Goal: Navigation & Orientation: Go to known website

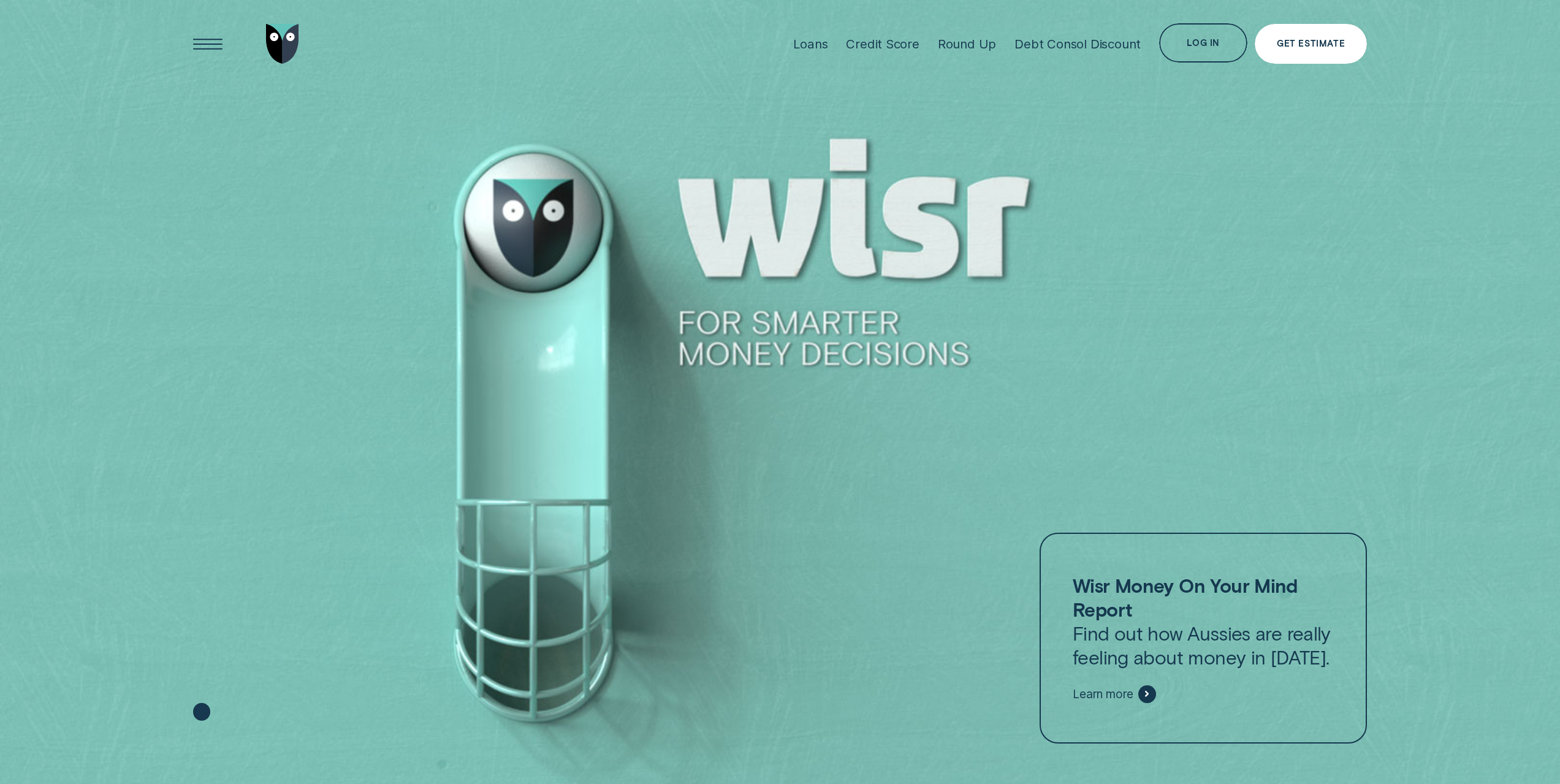
click at [1291, 46] on div "Get Estimate" at bounding box center [1311, 44] width 68 height 8
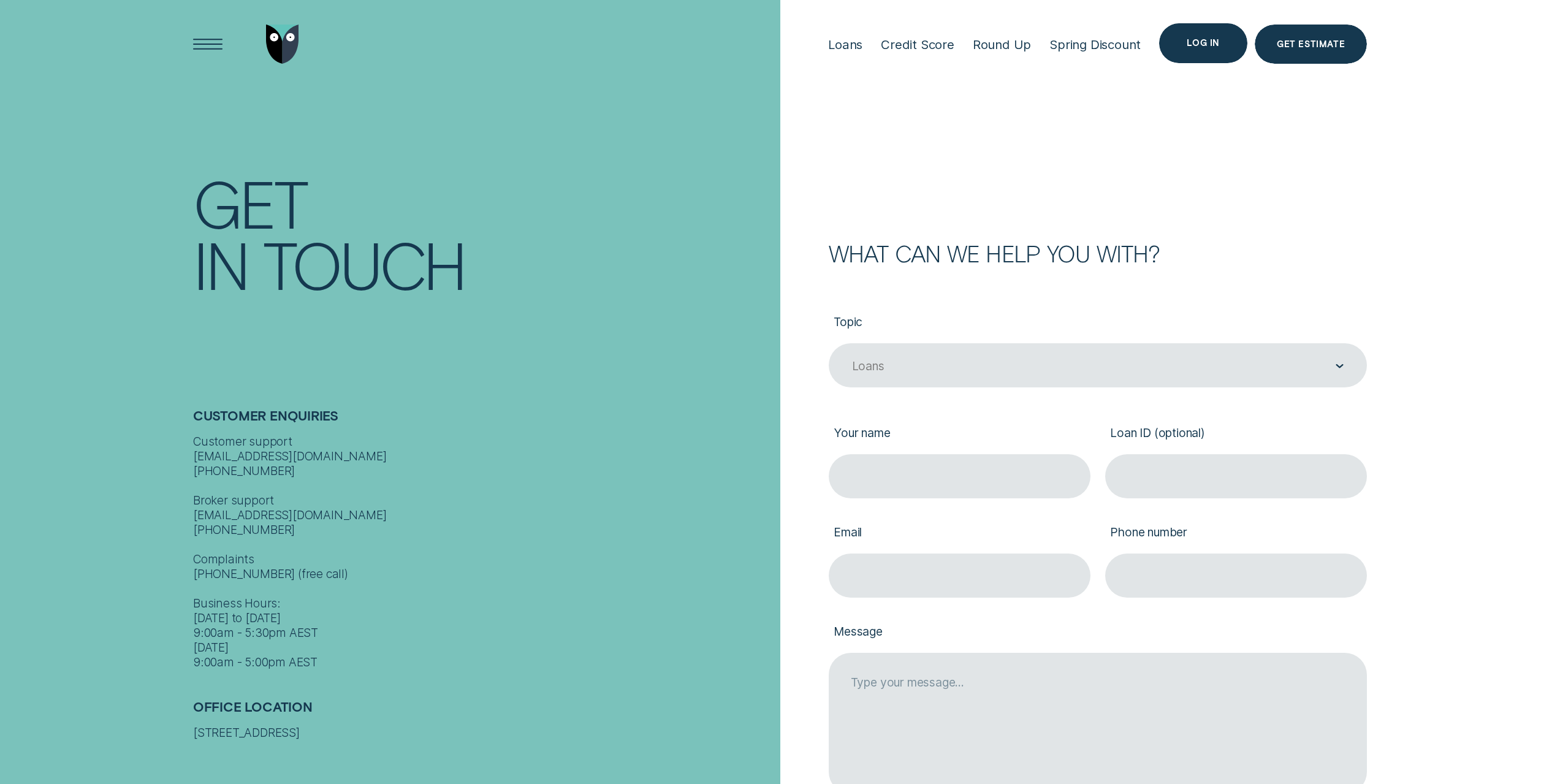
click at [1214, 45] on div "Log in" at bounding box center [1203, 44] width 32 height 8
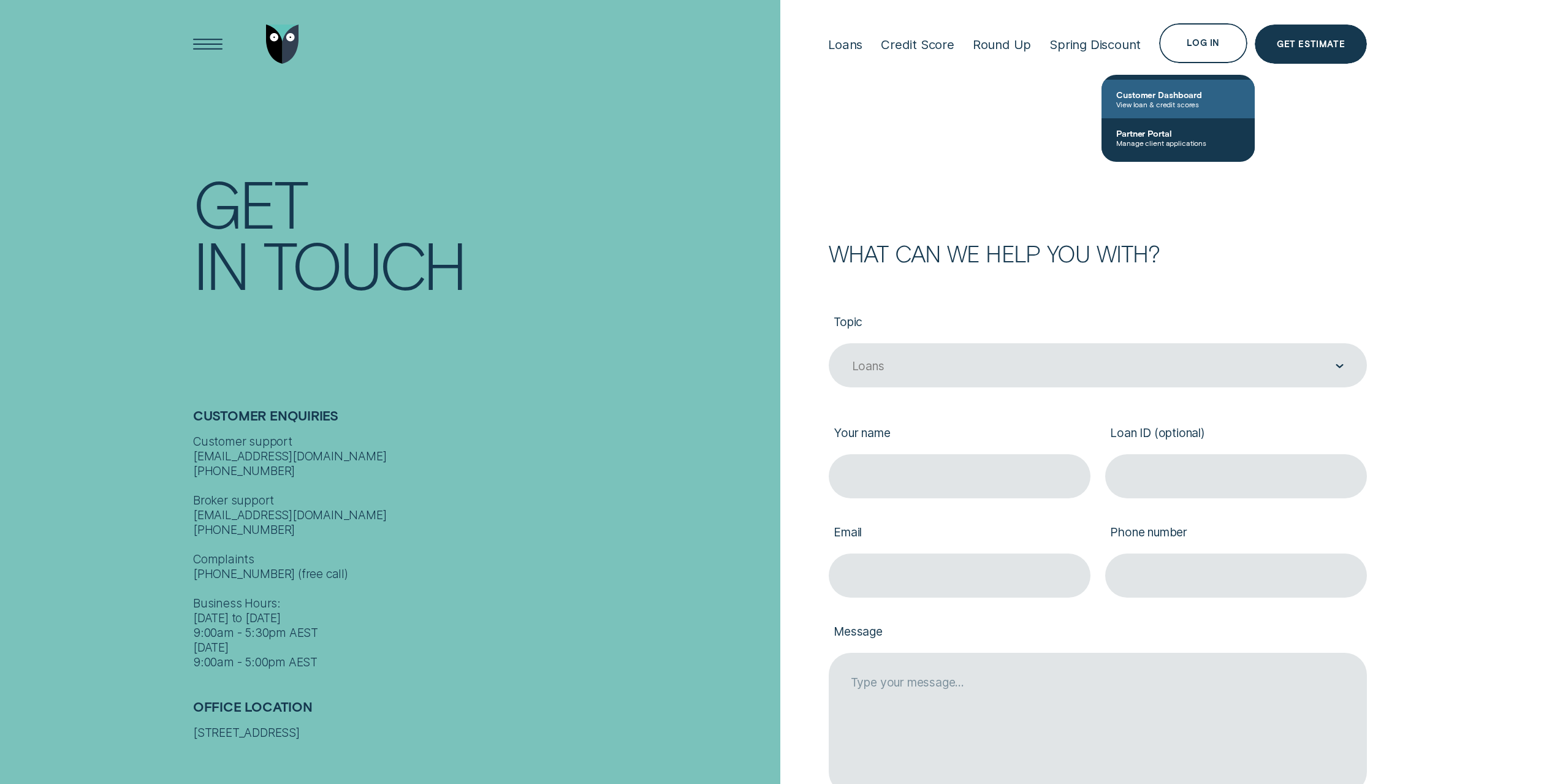
click at [1157, 92] on span "Customer Dashboard" at bounding box center [1179, 94] width 124 height 11
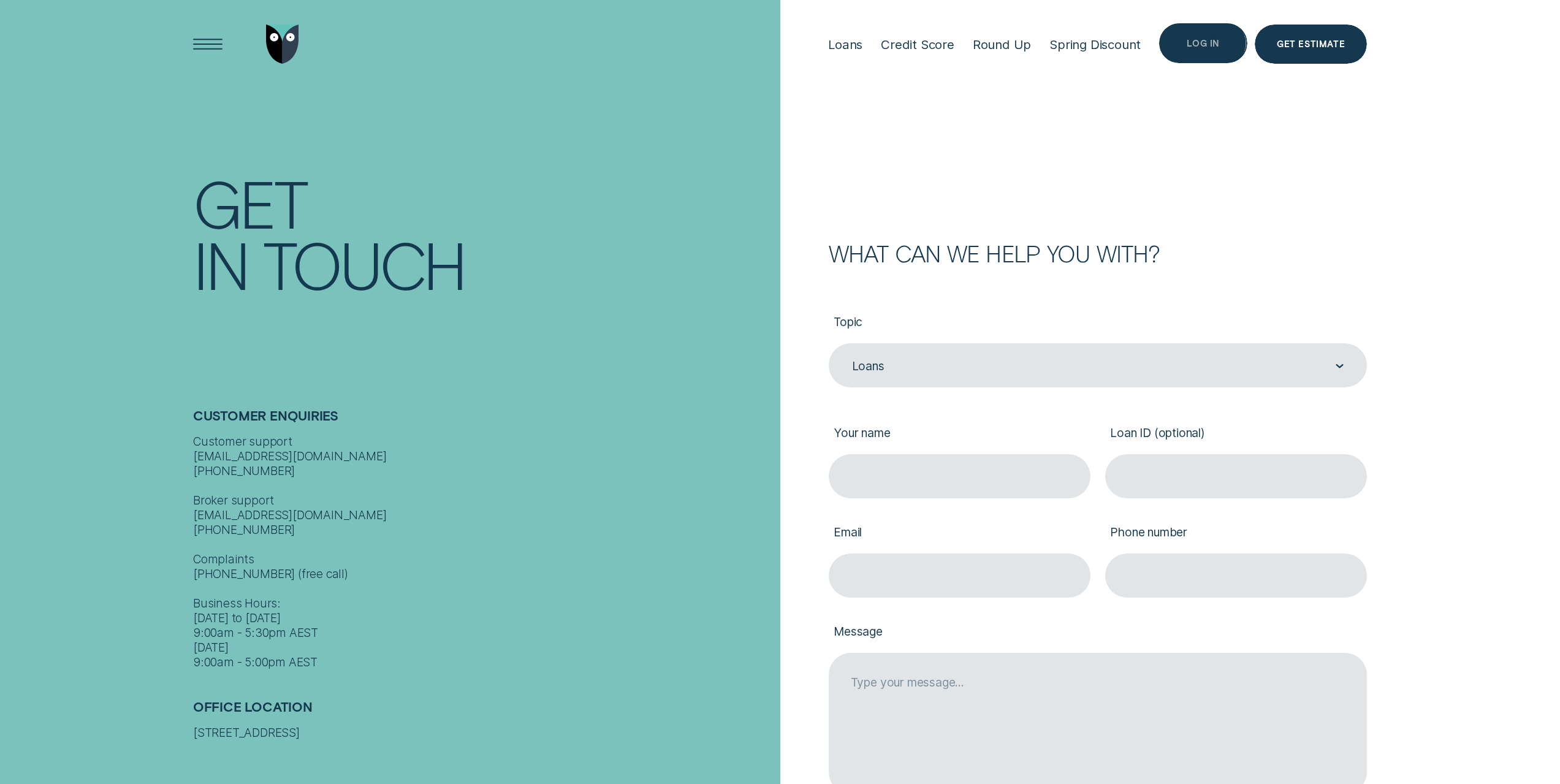
click at [1196, 50] on div "Log in" at bounding box center [1203, 43] width 88 height 40
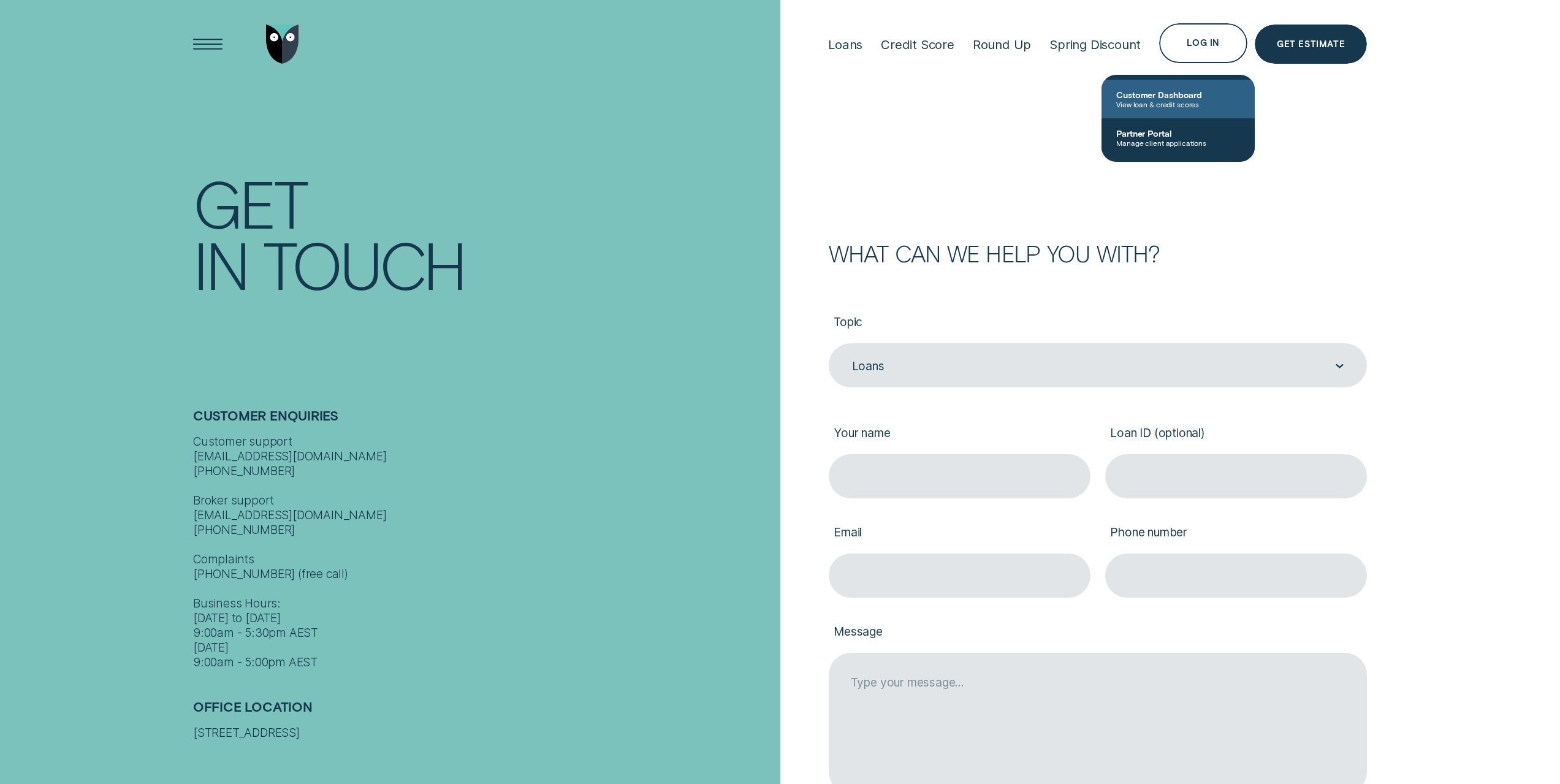
click at [1147, 89] on span "Customer Dashboard" at bounding box center [1179, 94] width 124 height 11
